Goal: Task Accomplishment & Management: Manage account settings

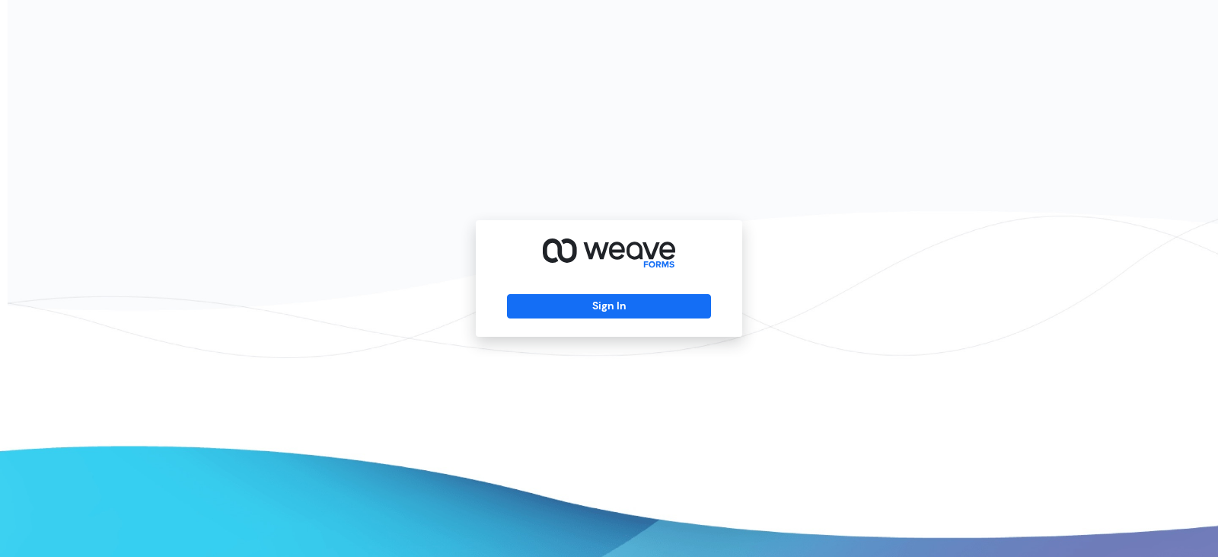
click at [622, 291] on div "Sign In" at bounding box center [609, 278] width 266 height 116
click at [630, 310] on button "Sign In" at bounding box center [608, 306] width 203 height 24
